Goal: Task Accomplishment & Management: Use online tool/utility

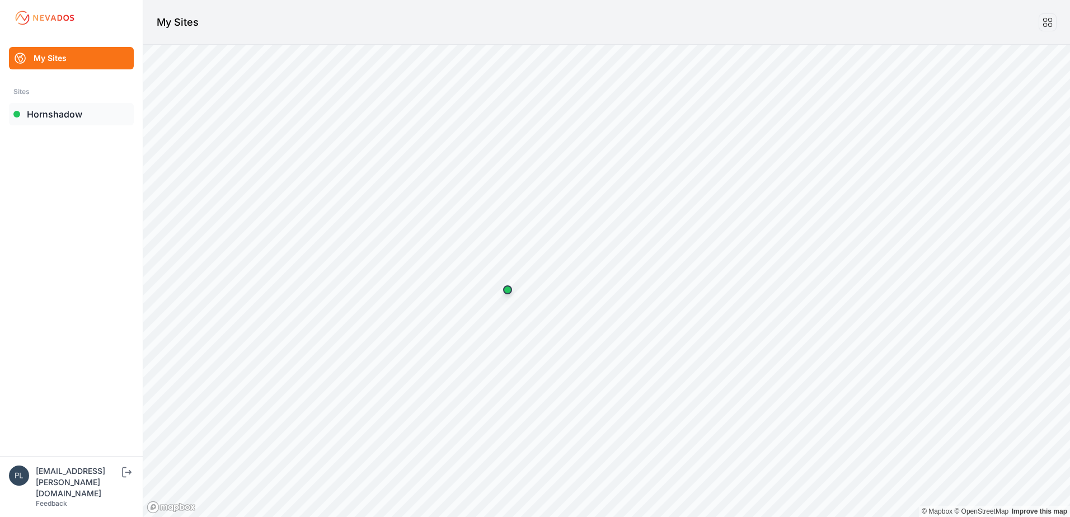
click at [70, 120] on link "Hornshadow" at bounding box center [71, 114] width 125 height 22
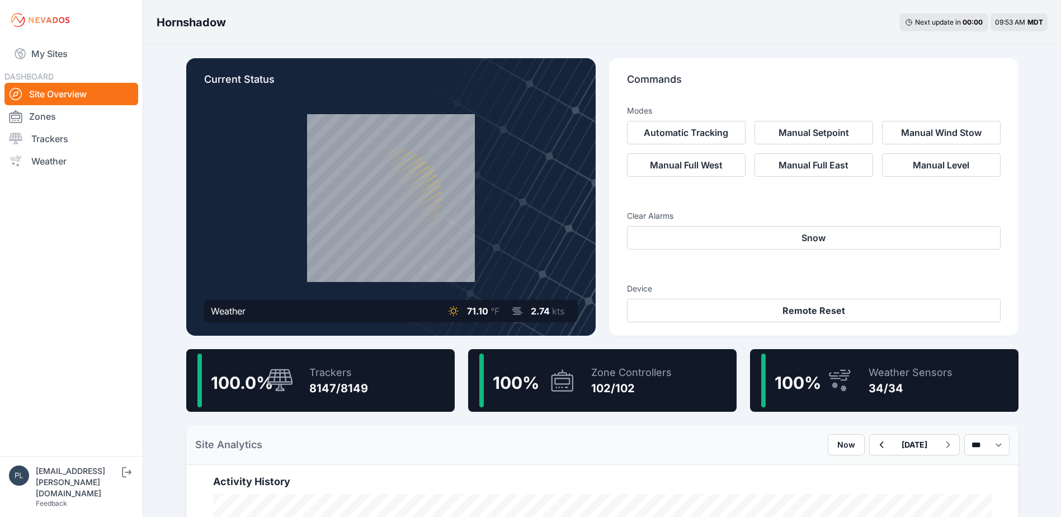
drag, startPoint x: 57, startPoint y: 143, endPoint x: 395, endPoint y: 486, distance: 481.9
click at [57, 143] on link "Trackers" at bounding box center [71, 139] width 134 height 22
click at [346, 387] on div "8147/8149" at bounding box center [338, 388] width 59 height 16
click at [298, 375] on div "Trackers 8147/8149" at bounding box center [333, 381] width 70 height 54
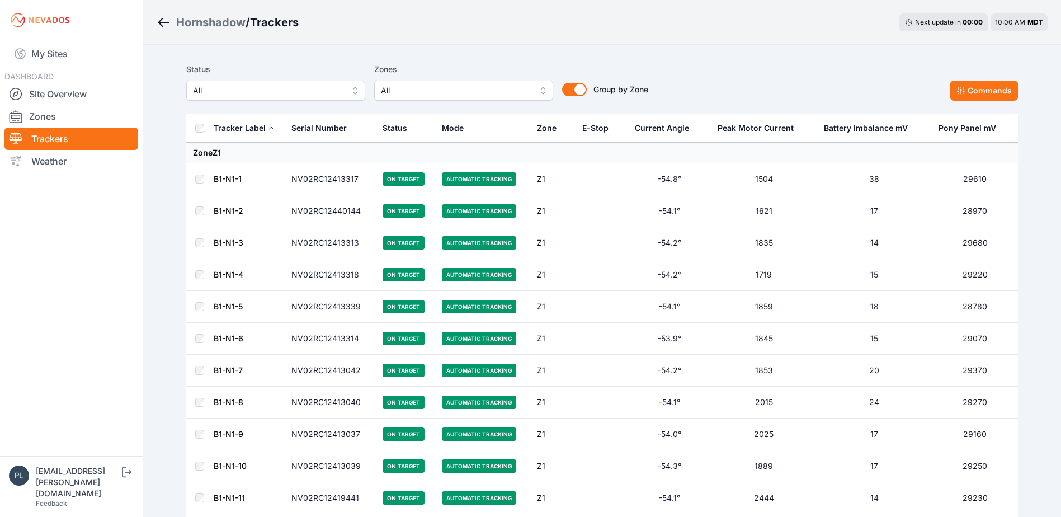
click at [237, 91] on span "All" at bounding box center [268, 90] width 150 height 13
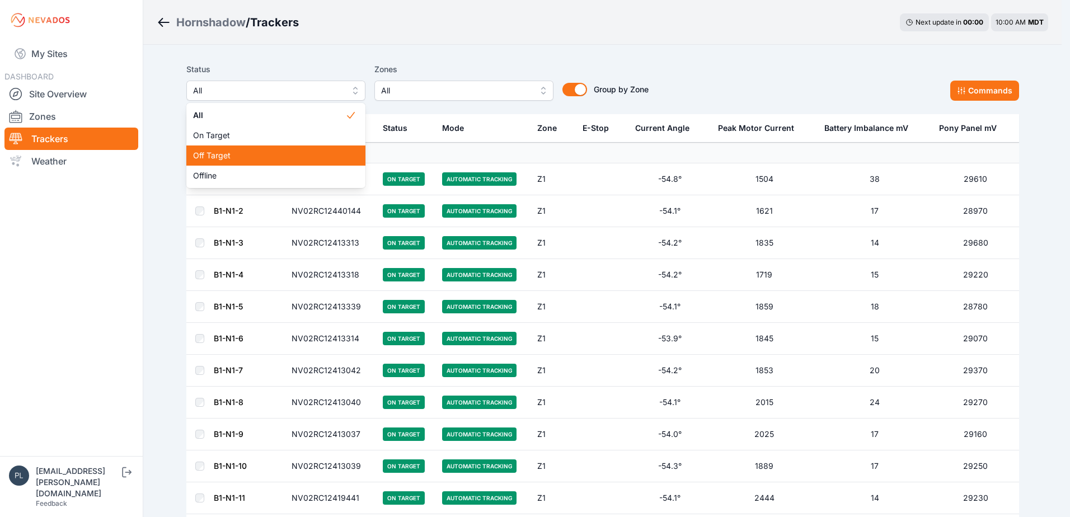
click at [226, 163] on div "Off Target" at bounding box center [275, 155] width 179 height 20
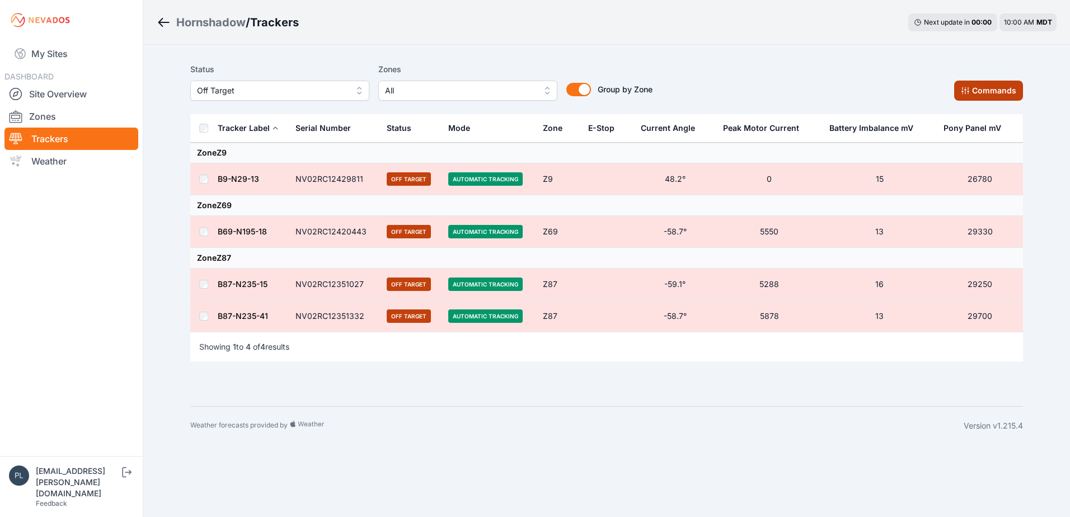
click at [1000, 92] on button "Commands" at bounding box center [988, 91] width 69 height 20
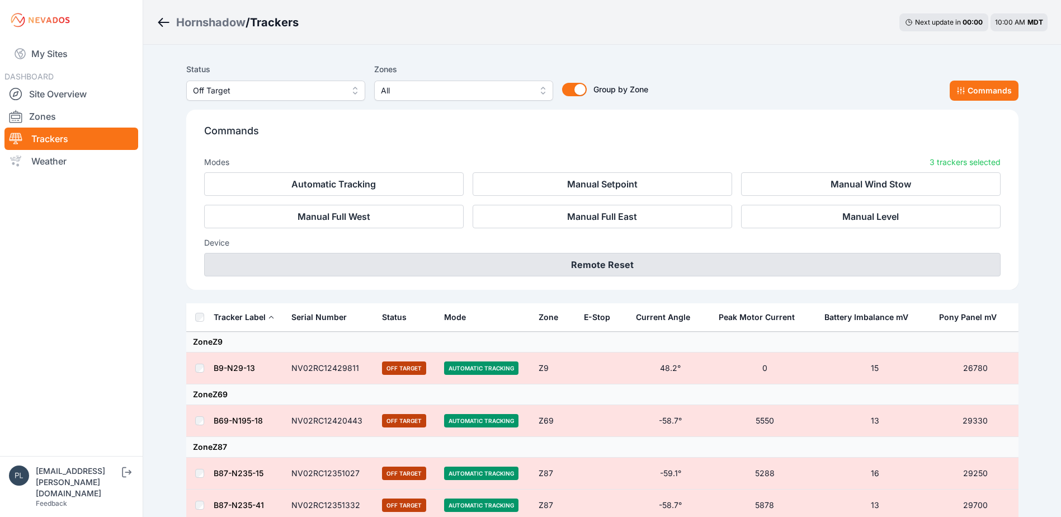
click at [567, 254] on button "Remote Reset" at bounding box center [602, 264] width 797 height 23
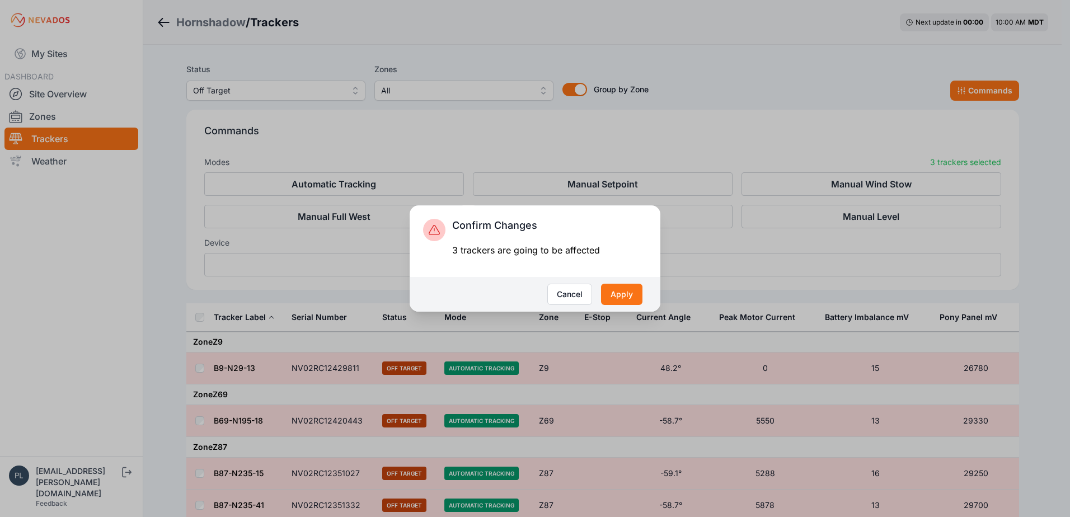
click at [647, 296] on div "Cancel Apply" at bounding box center [535, 294] width 251 height 35
click at [614, 296] on button "Apply" at bounding box center [621, 294] width 41 height 21
